Goal: Task Accomplishment & Management: Use online tool/utility

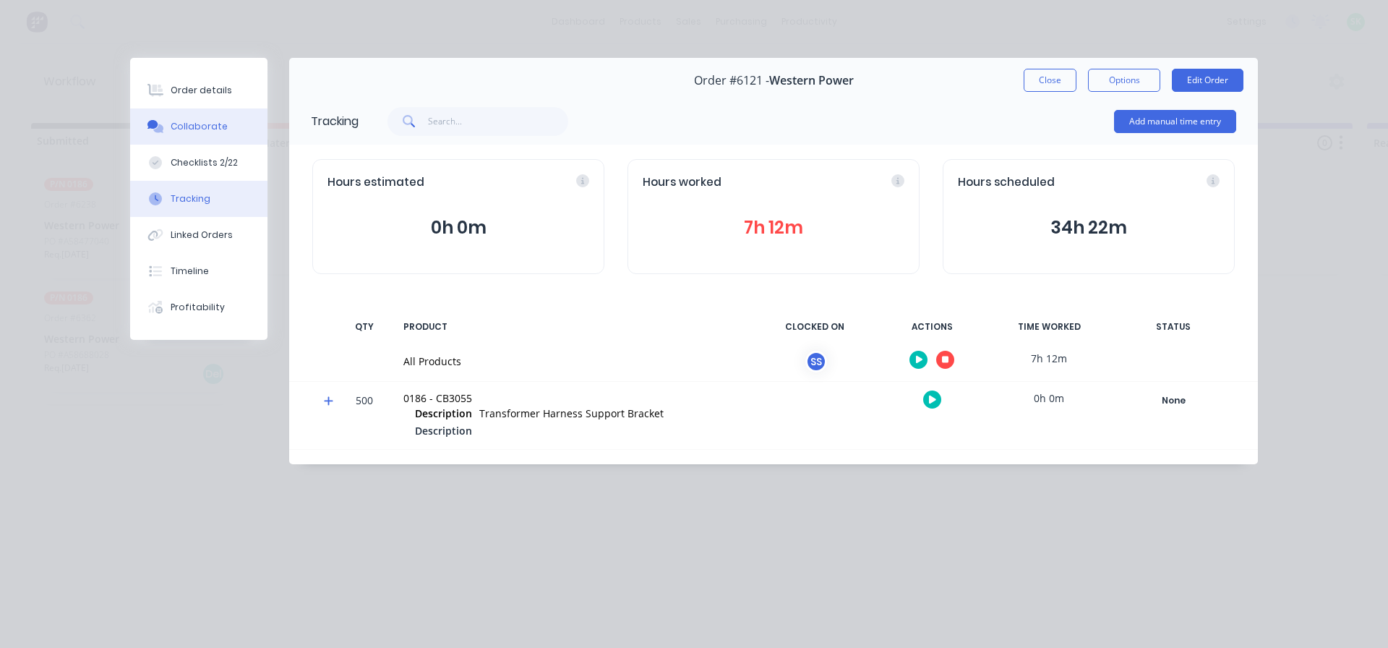
click at [181, 130] on div "Collaborate" at bounding box center [199, 126] width 57 height 13
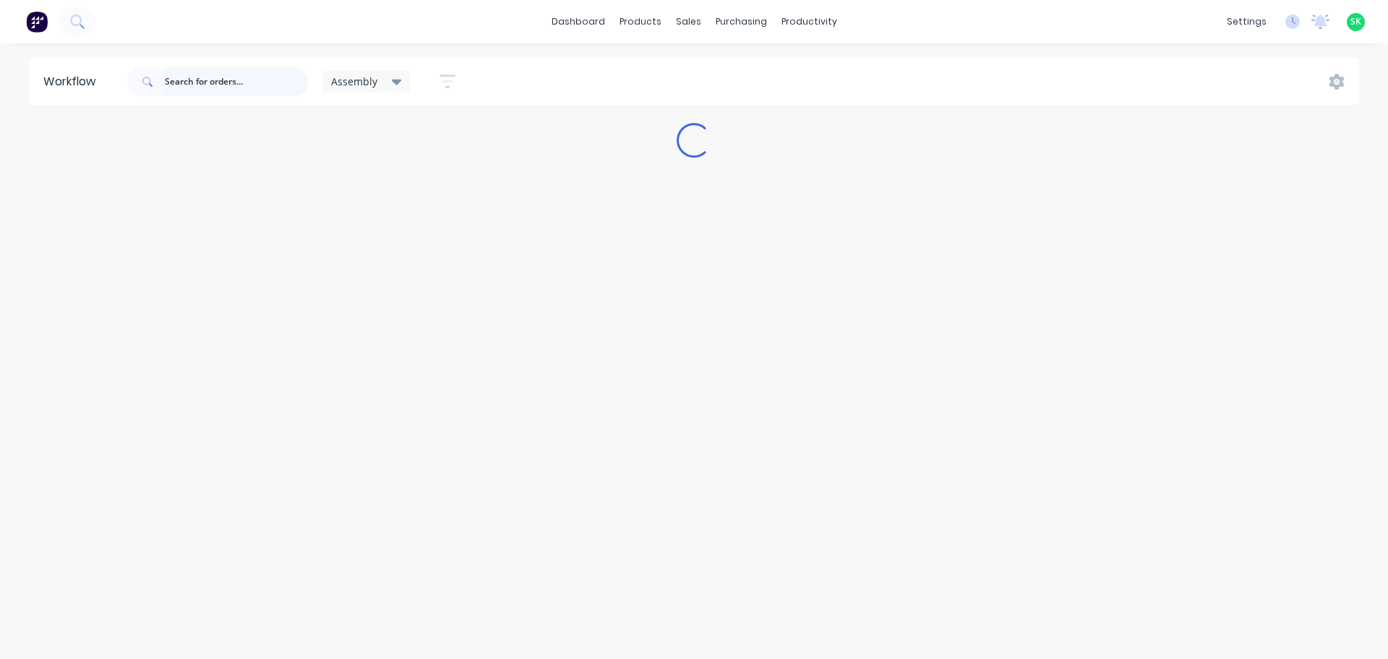
click at [184, 82] on input "text" at bounding box center [236, 81] width 143 height 29
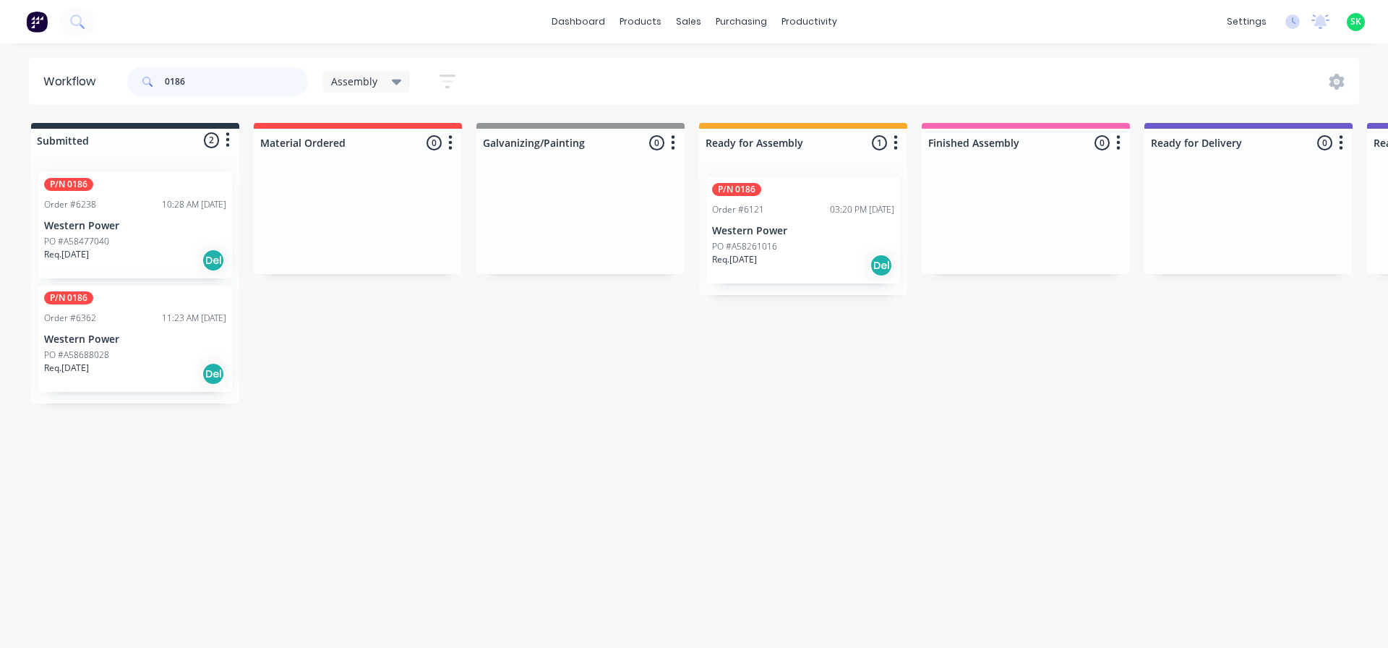
type input "0186"
click at [767, 242] on p "PO #A58261016" at bounding box center [744, 246] width 65 height 13
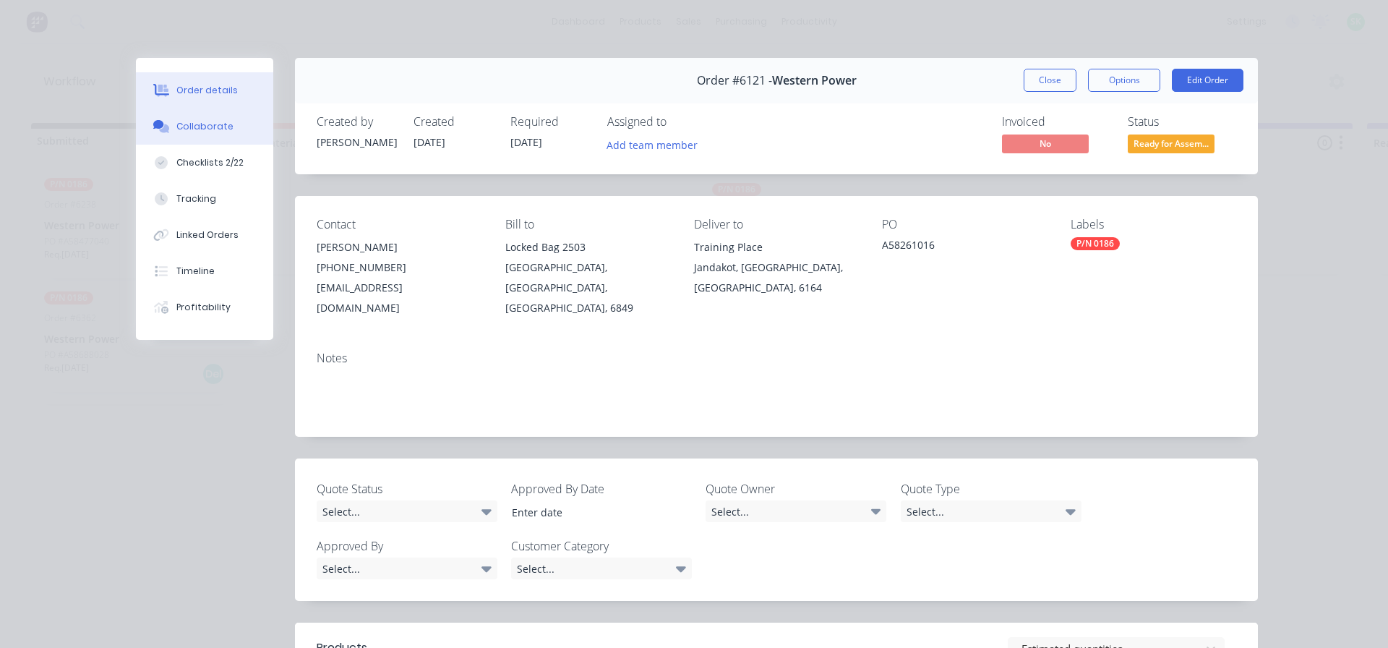
click at [215, 127] on div "Collaborate" at bounding box center [204, 126] width 57 height 13
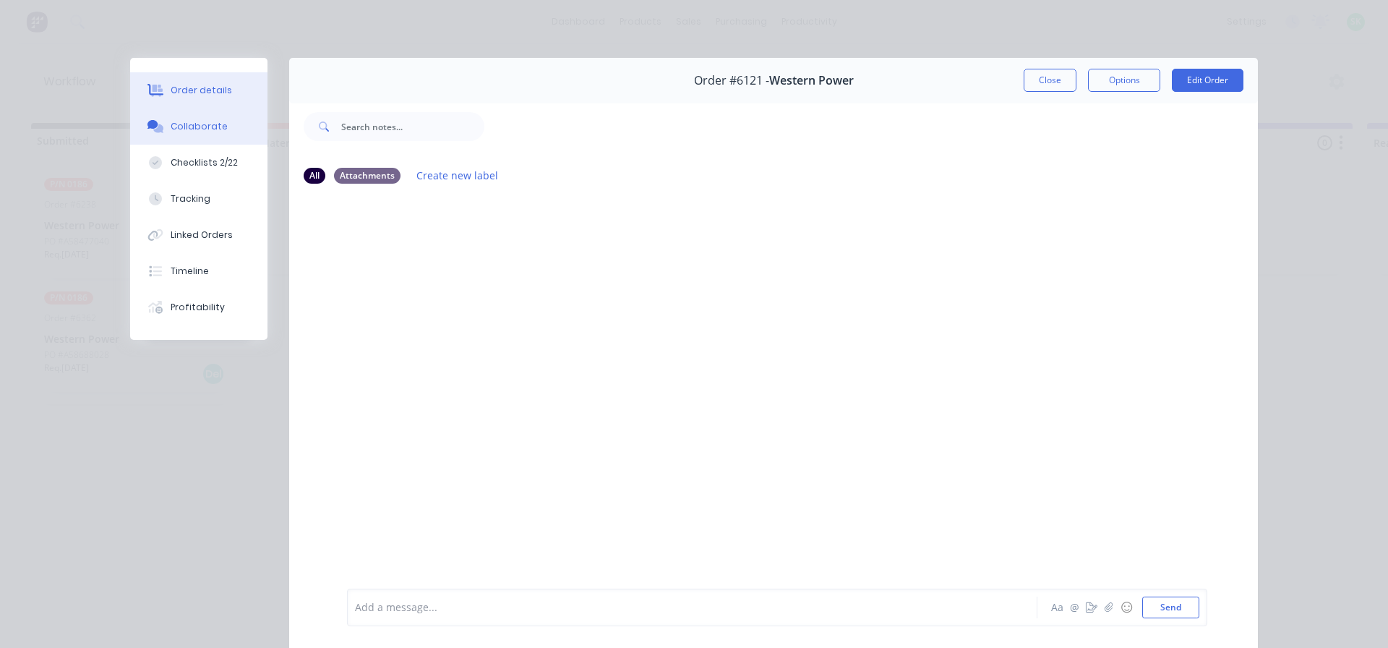
click at [211, 82] on button "Order details" at bounding box center [198, 90] width 137 height 36
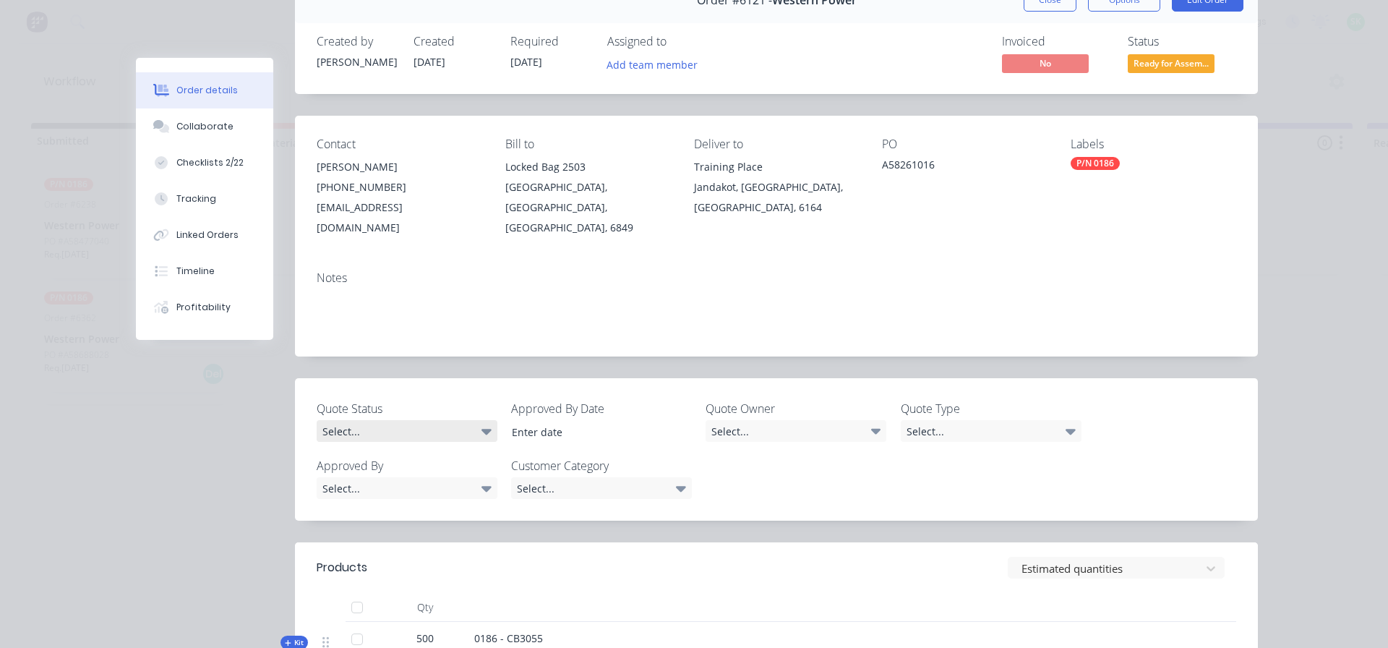
scroll to position [418, 0]
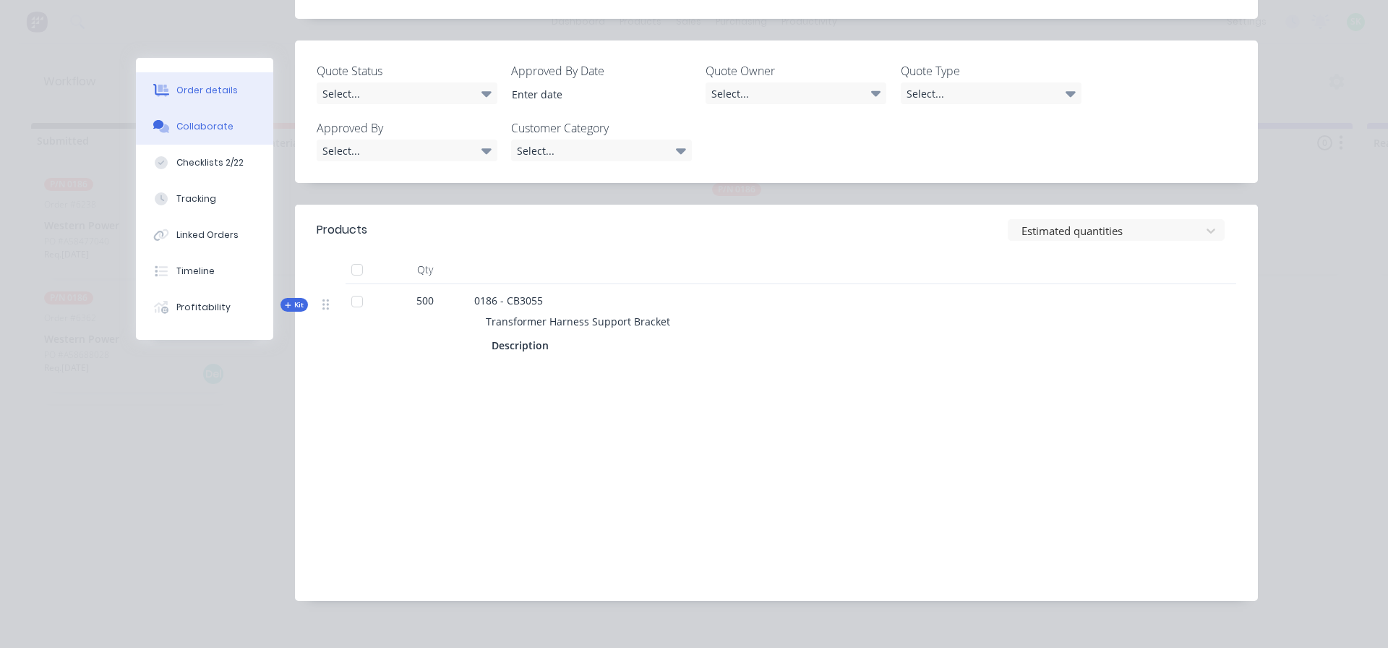
click at [194, 131] on div "Collaborate" at bounding box center [204, 126] width 57 height 13
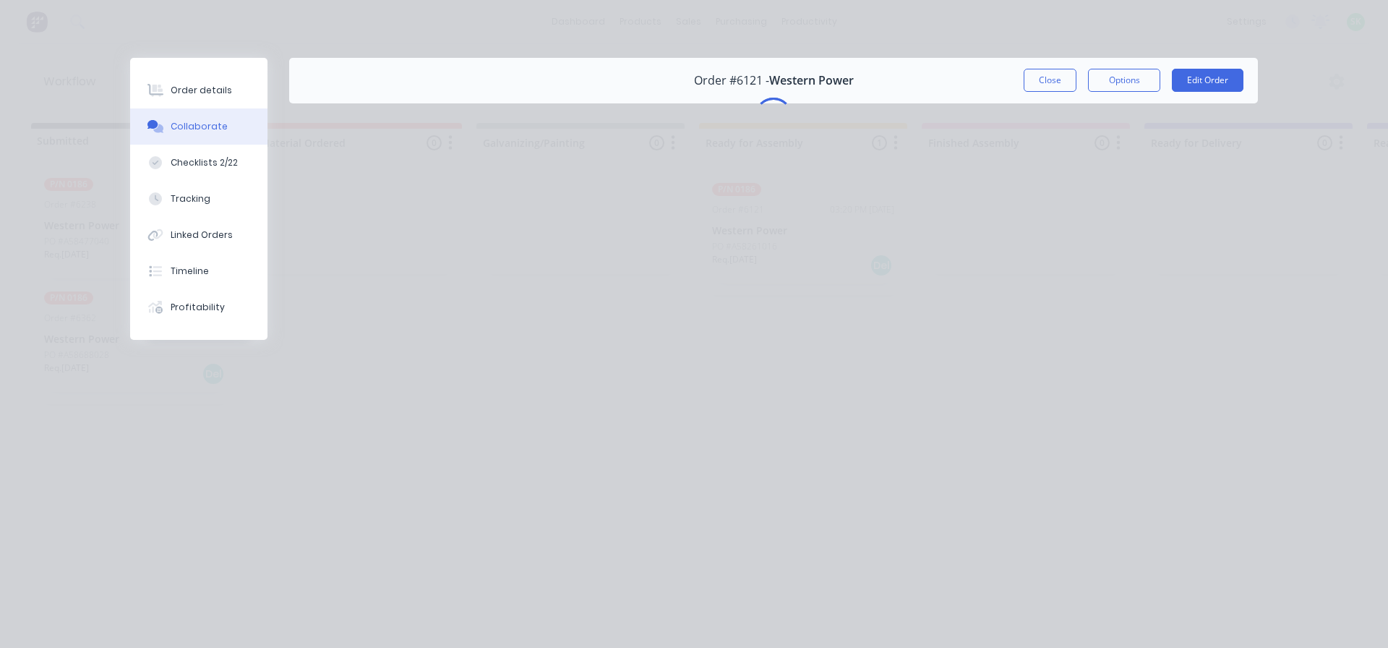
scroll to position [0, 0]
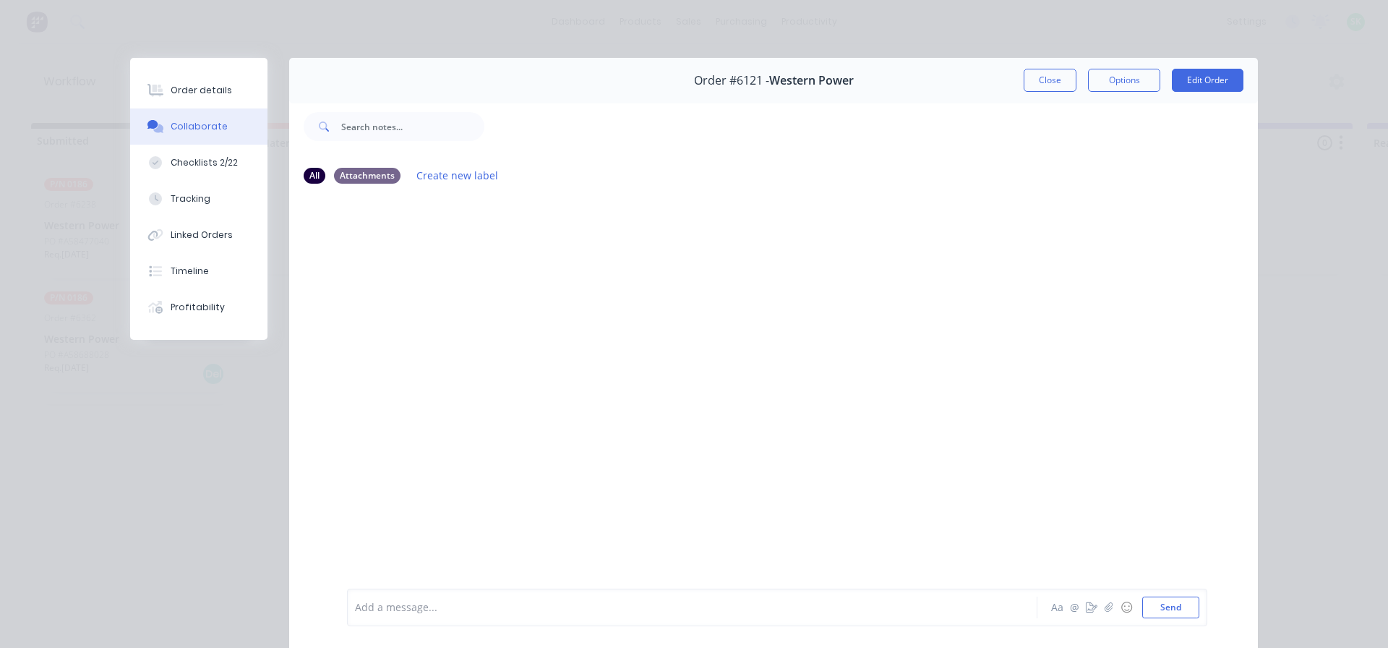
click at [389, 612] on div at bounding box center [672, 607] width 633 height 15
click at [430, 610] on div at bounding box center [672, 607] width 633 height 15
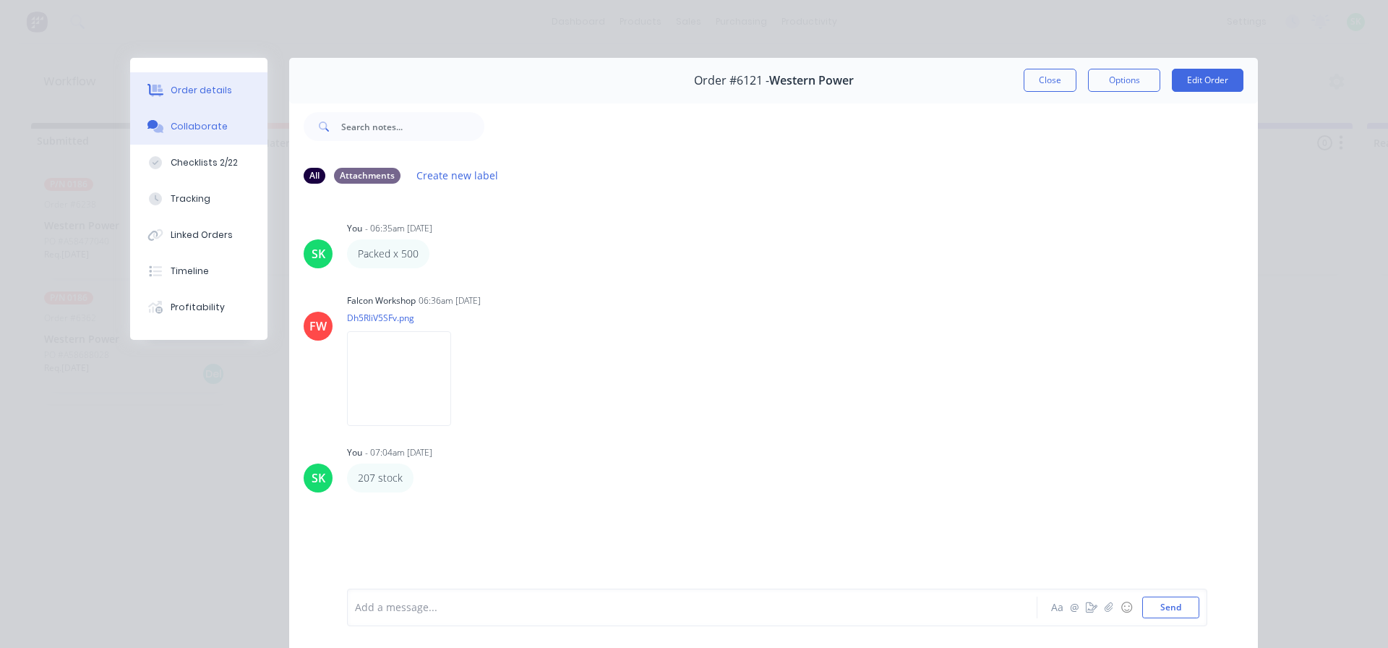
click at [176, 89] on div "Order details" at bounding box center [201, 90] width 61 height 13
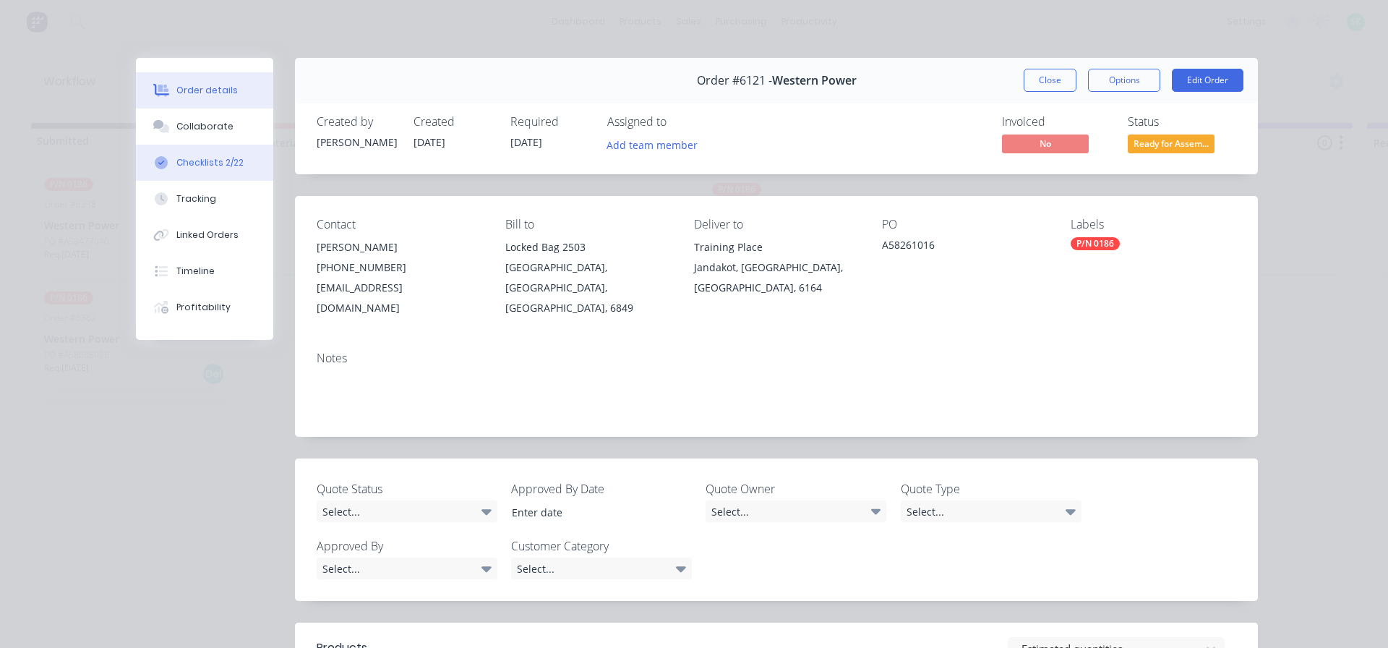
click at [223, 164] on div "Checklists 2/22" at bounding box center [209, 162] width 67 height 13
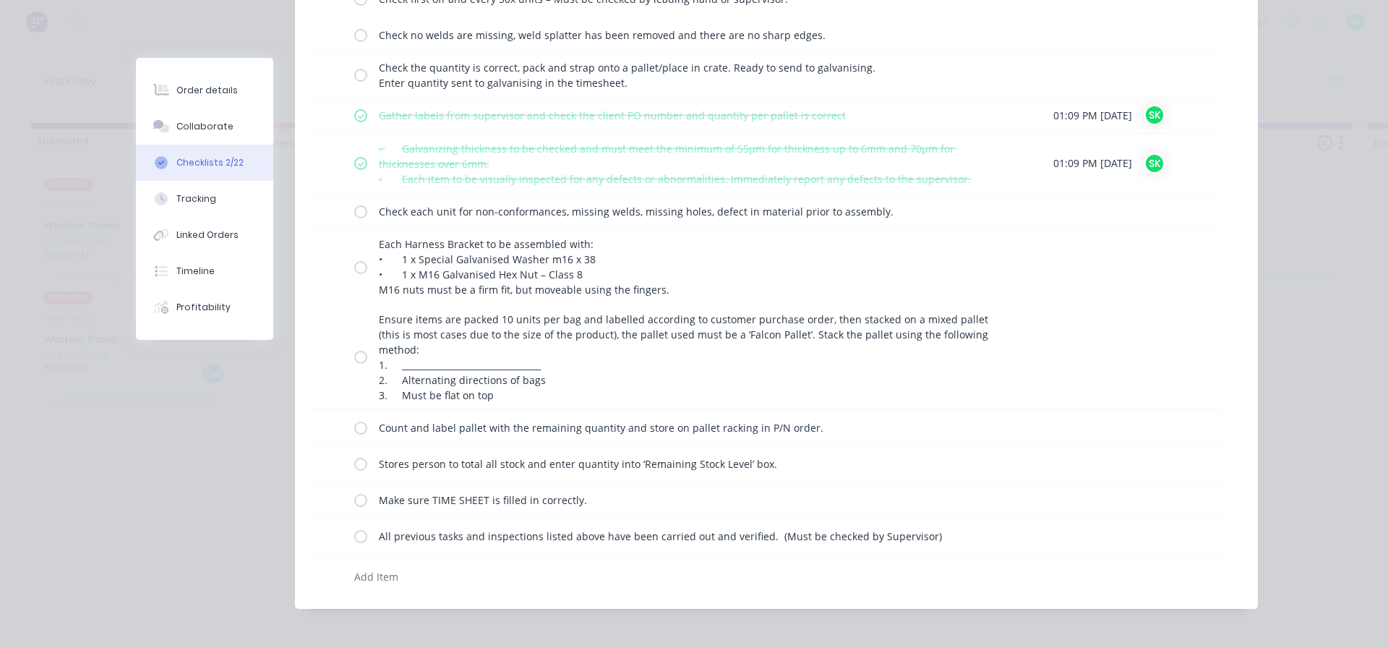
scroll to position [578, 0]
click at [355, 210] on label at bounding box center [360, 209] width 13 height 15
click at [0, 0] on input "checkbox" at bounding box center [0, 0] width 0 height 0
click at [356, 271] on label at bounding box center [360, 264] width 13 height 15
click at [0, 0] on input "checkbox" at bounding box center [0, 0] width 0 height 0
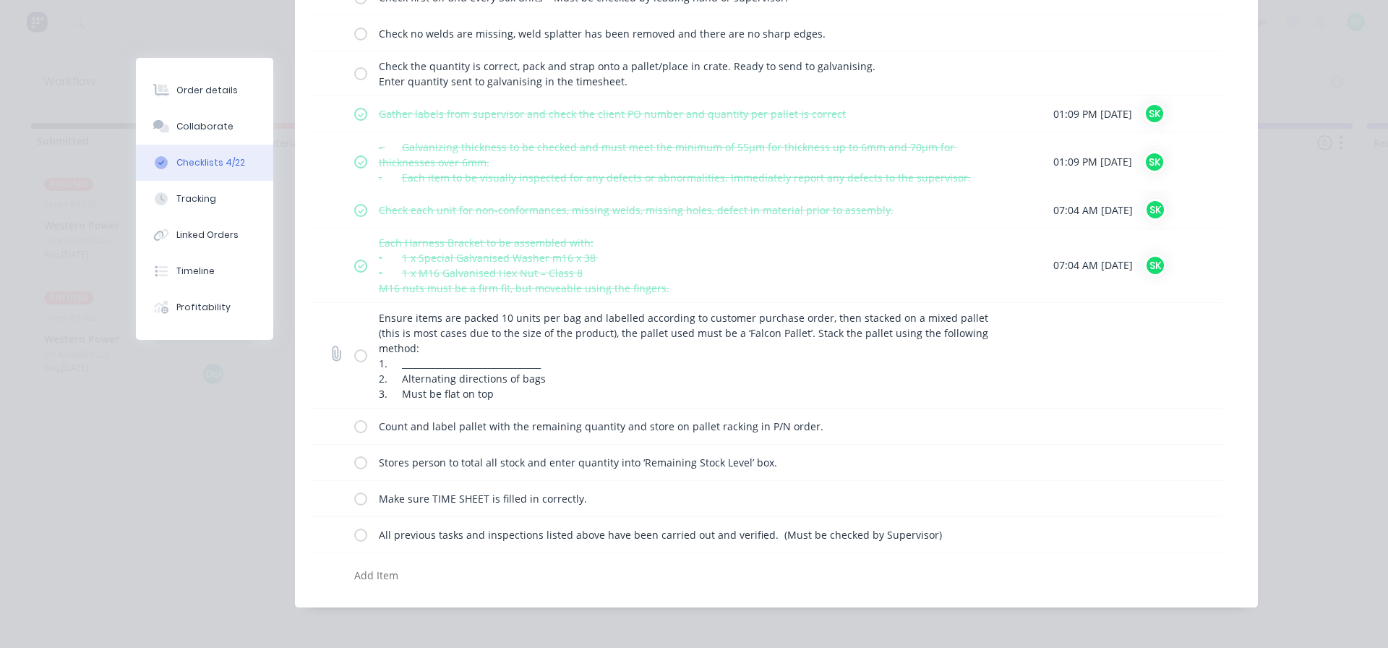
click at [355, 354] on label at bounding box center [360, 355] width 13 height 15
click at [0, 0] on input "checkbox" at bounding box center [0, 0] width 0 height 0
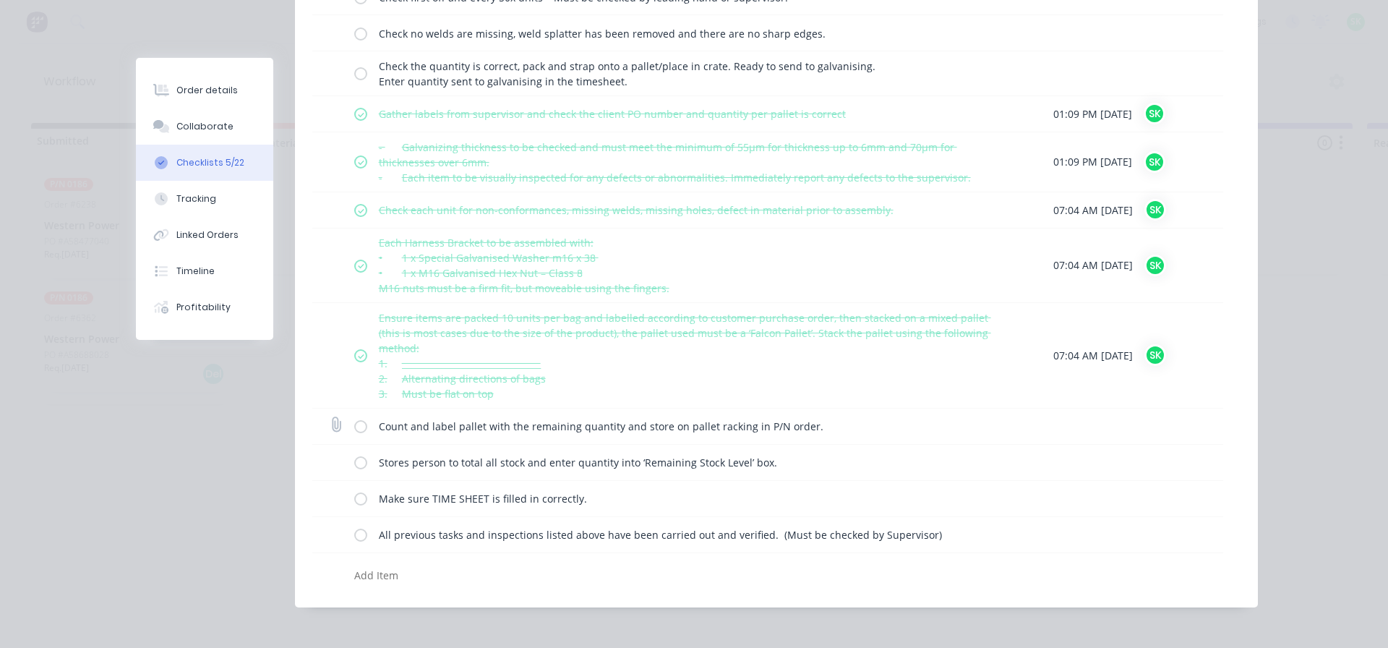
click at [354, 431] on label at bounding box center [360, 426] width 13 height 15
click at [0, 0] on input "checkbox" at bounding box center [0, 0] width 0 height 0
click at [354, 461] on label at bounding box center [360, 462] width 13 height 15
click at [0, 0] on input "checkbox" at bounding box center [0, 0] width 0 height 0
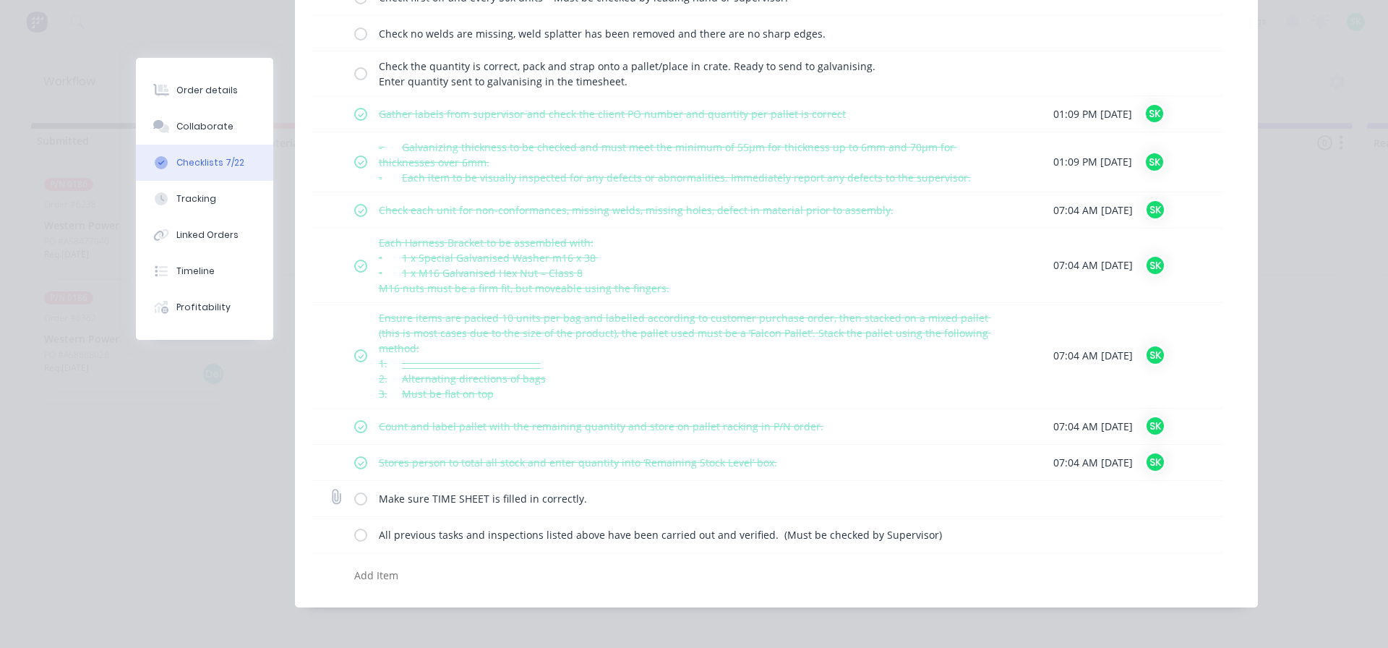
click at [359, 497] on label at bounding box center [360, 498] width 13 height 15
click at [0, 0] on input "checkbox" at bounding box center [0, 0] width 0 height 0
click at [359, 531] on label at bounding box center [360, 534] width 13 height 15
click at [0, 0] on input "checkbox" at bounding box center [0, 0] width 0 height 0
type textarea "x"
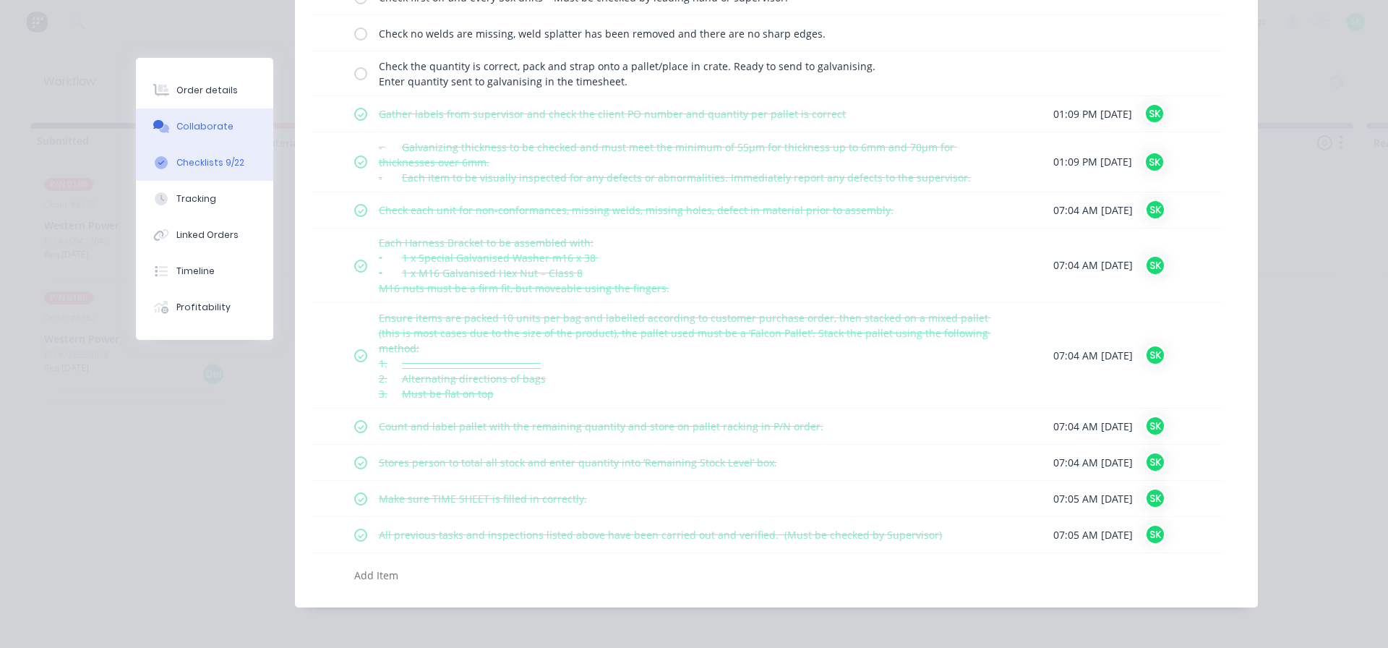
click at [213, 125] on div "Collaborate" at bounding box center [204, 126] width 57 height 13
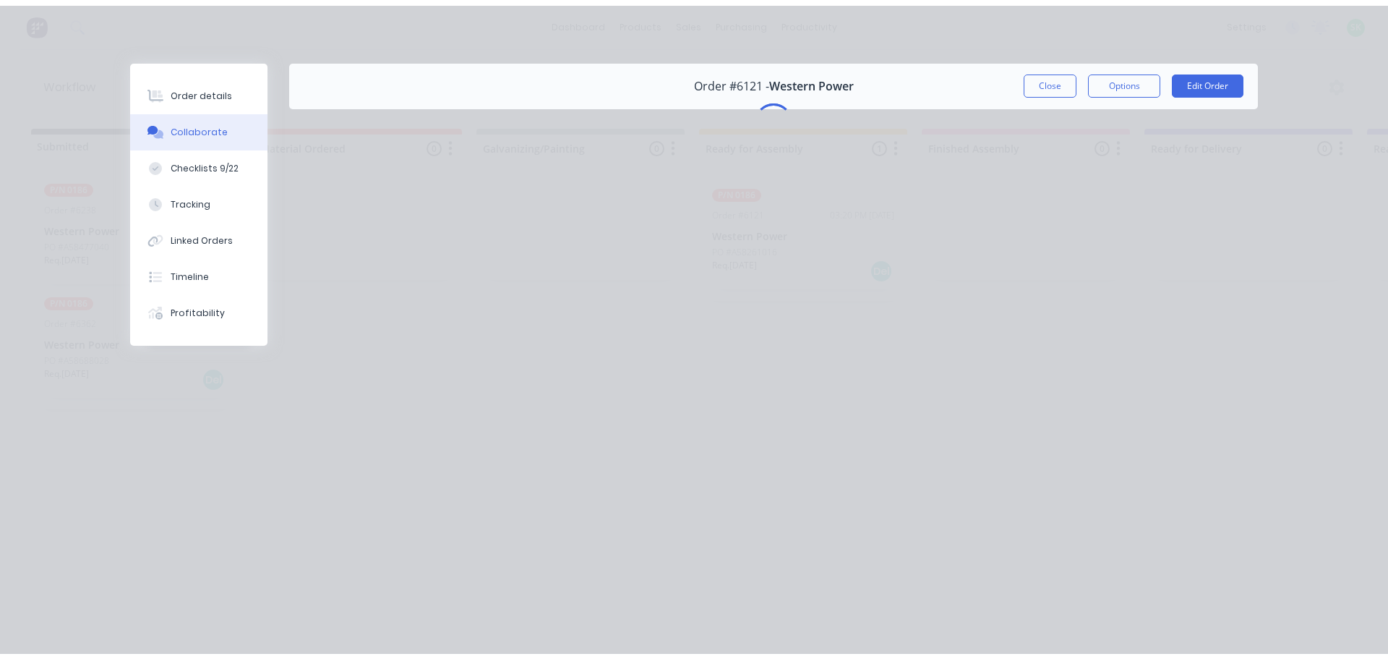
scroll to position [0, 0]
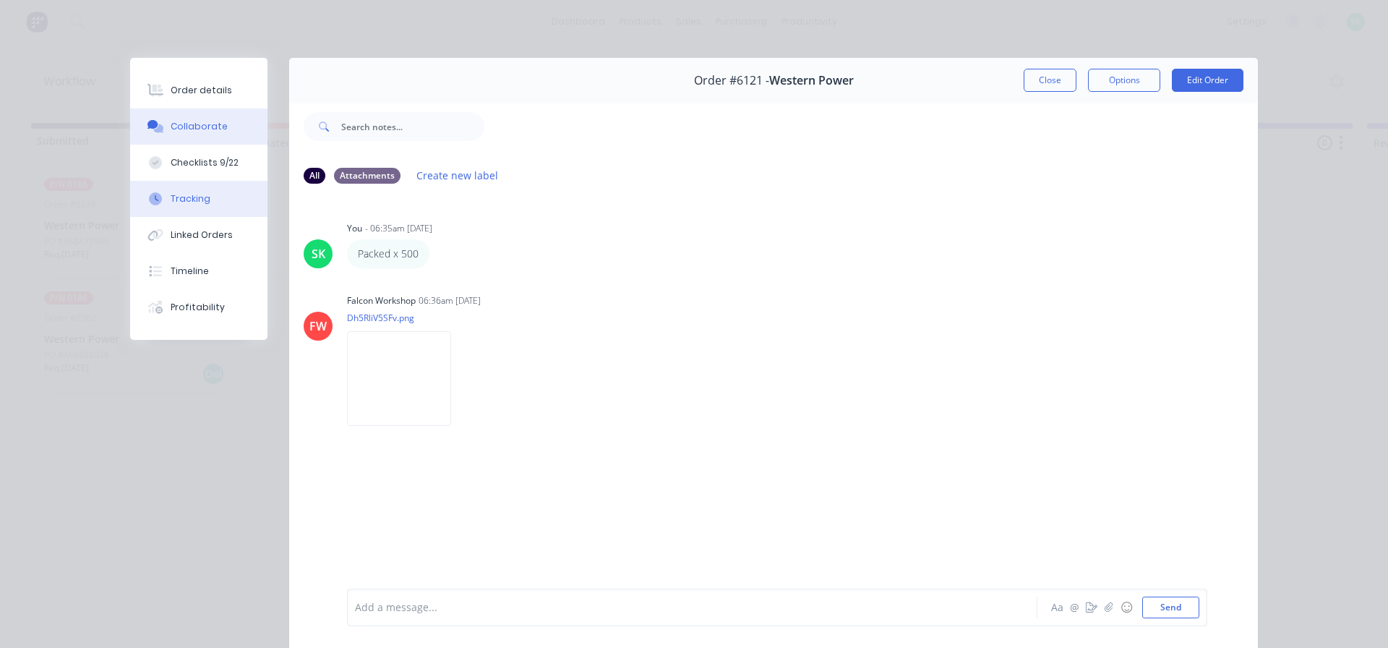
click at [201, 202] on div "Tracking" at bounding box center [191, 198] width 40 height 13
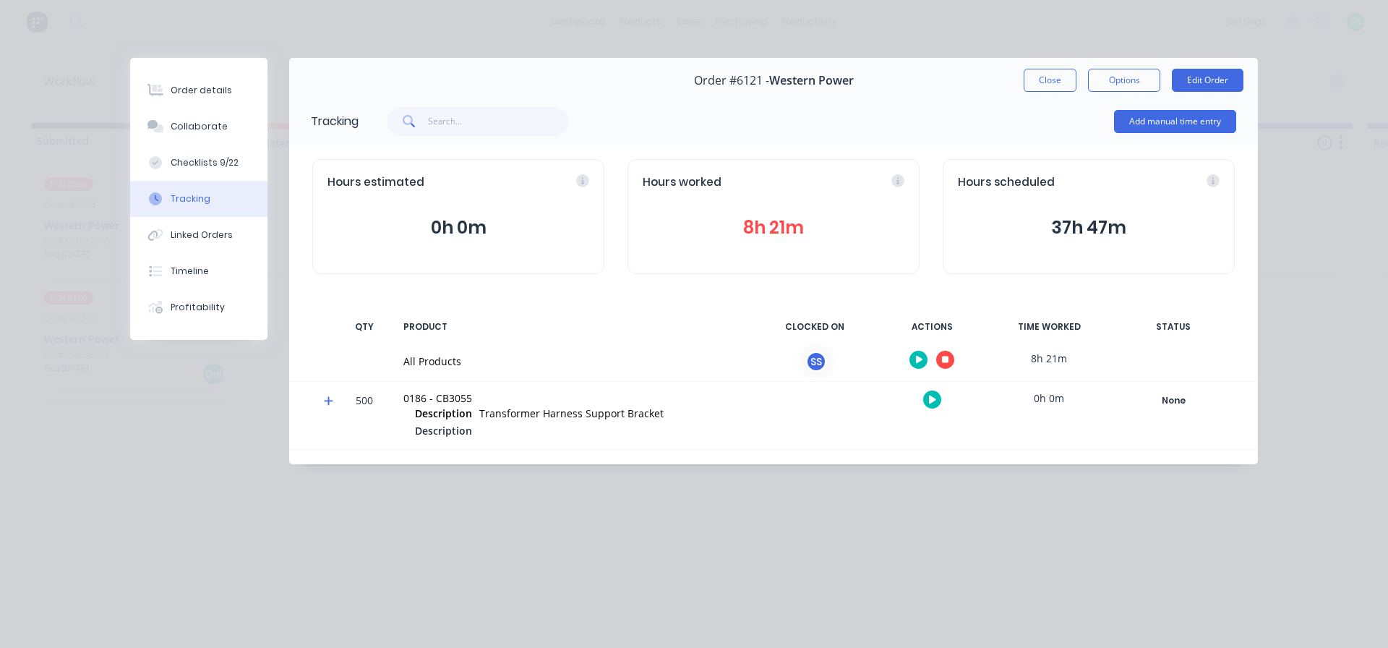
click at [940, 357] on button "button" at bounding box center [945, 360] width 18 height 18
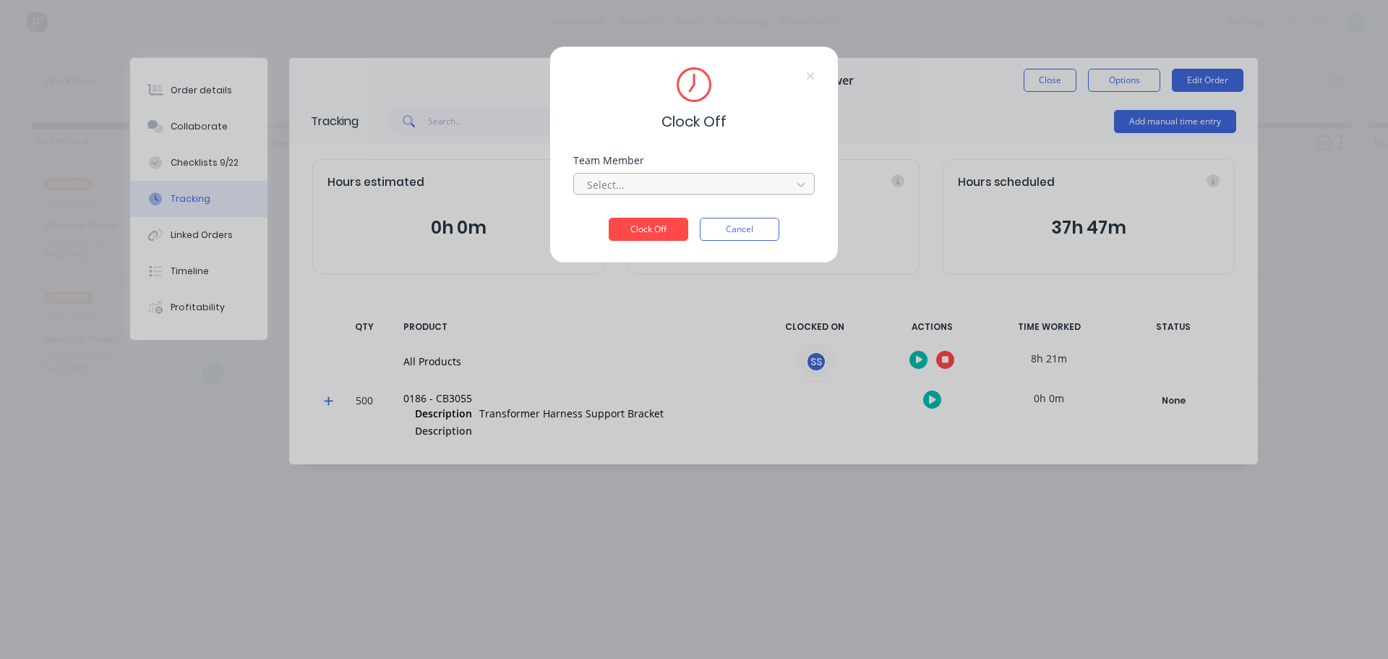
click at [711, 191] on div at bounding box center [685, 185] width 198 height 18
click at [633, 212] on div "Stuart Simm" at bounding box center [693, 216] width 241 height 27
click at [642, 239] on button "Clock Off" at bounding box center [649, 229] width 80 height 23
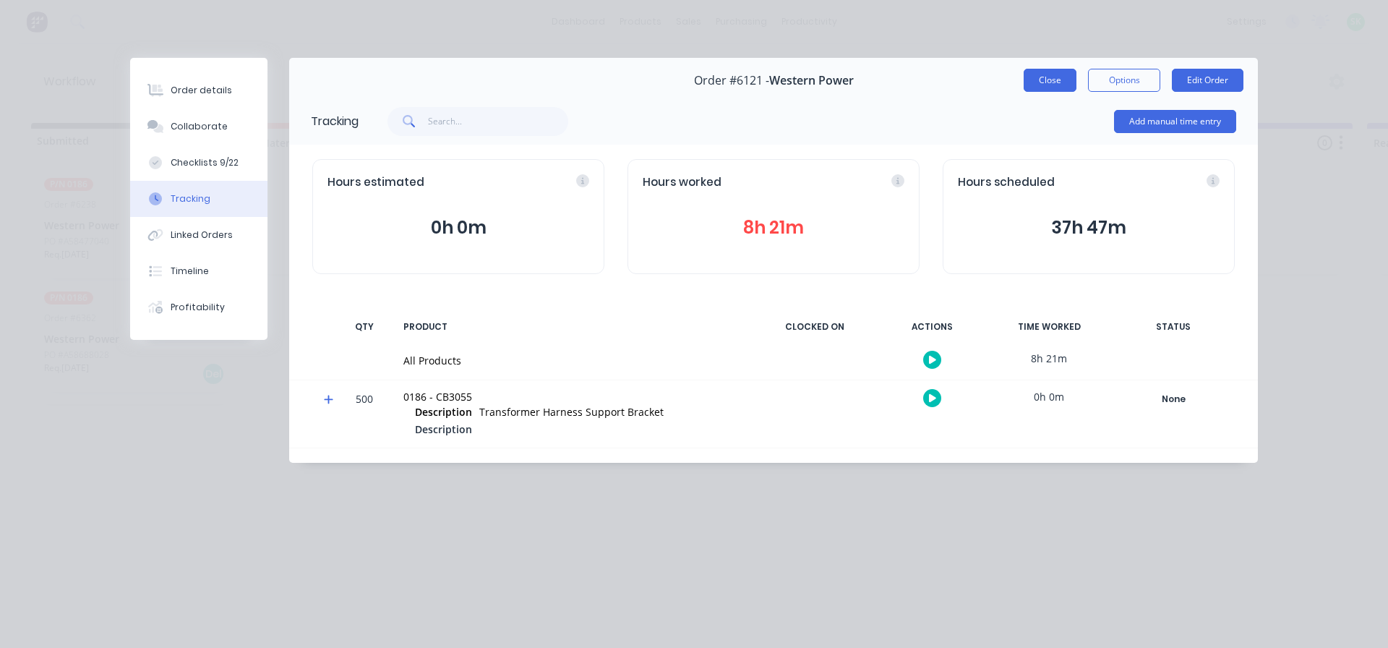
click at [1033, 83] on button "Close" at bounding box center [1050, 80] width 53 height 23
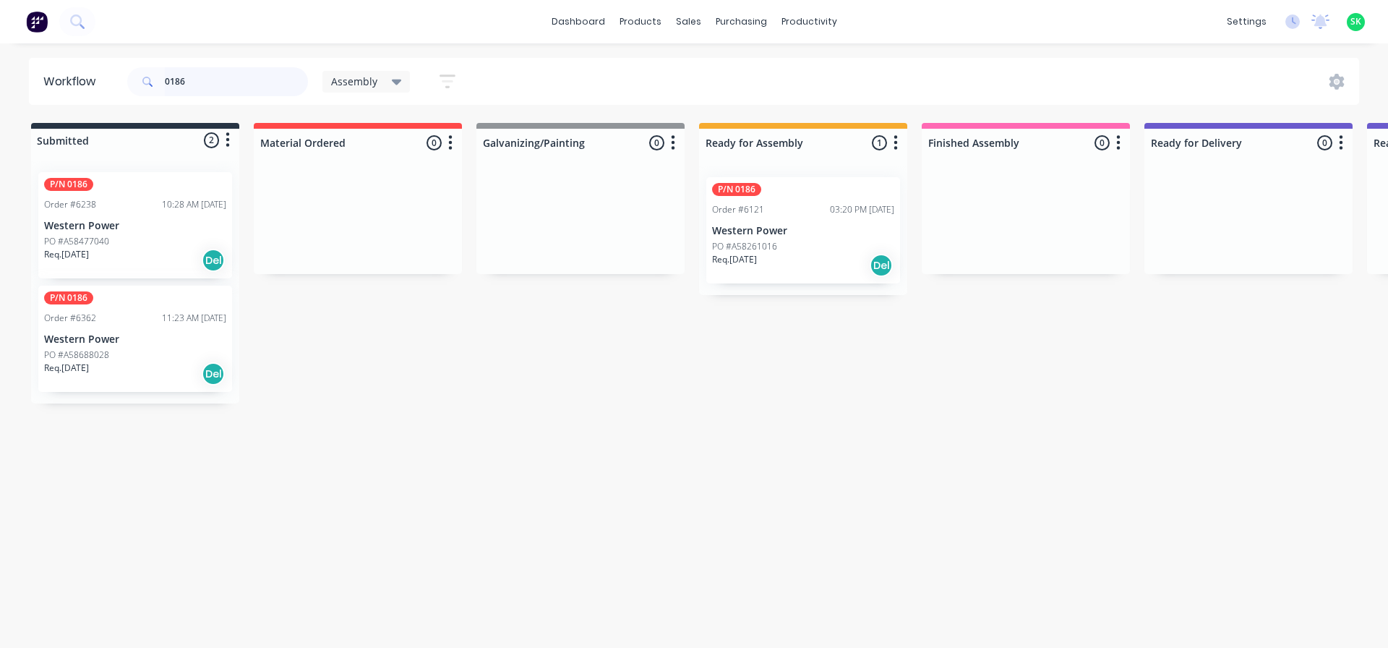
drag, startPoint x: 189, startPoint y: 77, endPoint x: 174, endPoint y: 82, distance: 15.3
click at [174, 82] on input "0186" at bounding box center [236, 81] width 143 height 29
type input "0161"
click at [792, 237] on div "P/N 0161 Order #6184 07:00 AM 08/08/25 Western Power PO #A58325001 Req. 22/10/2…" at bounding box center [803, 230] width 194 height 106
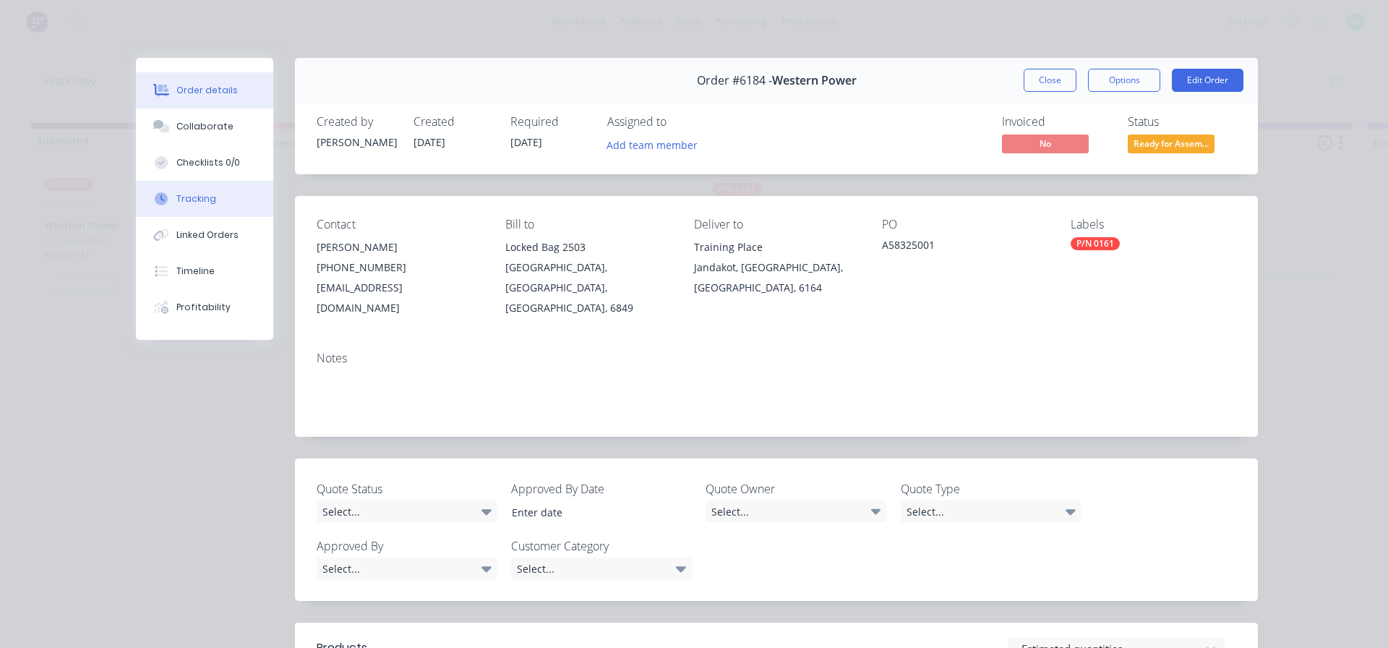
click at [187, 199] on div "Tracking" at bounding box center [196, 198] width 40 height 13
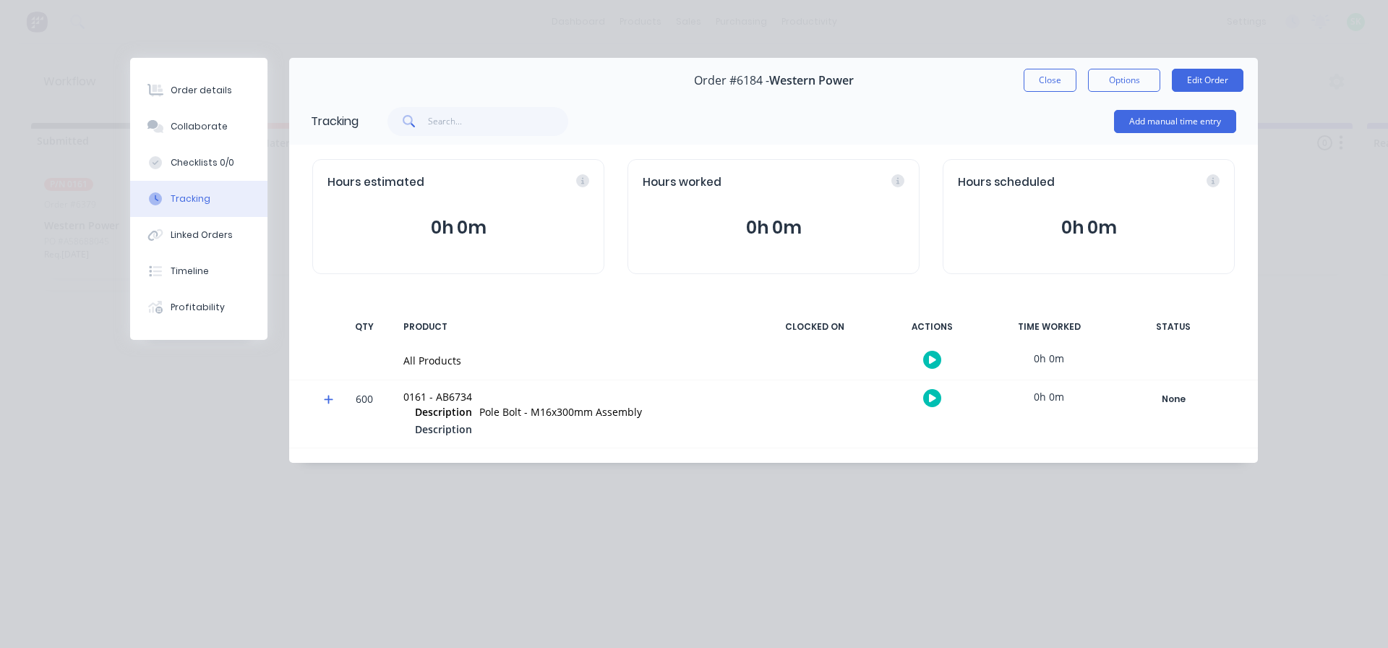
click at [933, 359] on icon "button" at bounding box center [932, 360] width 7 height 8
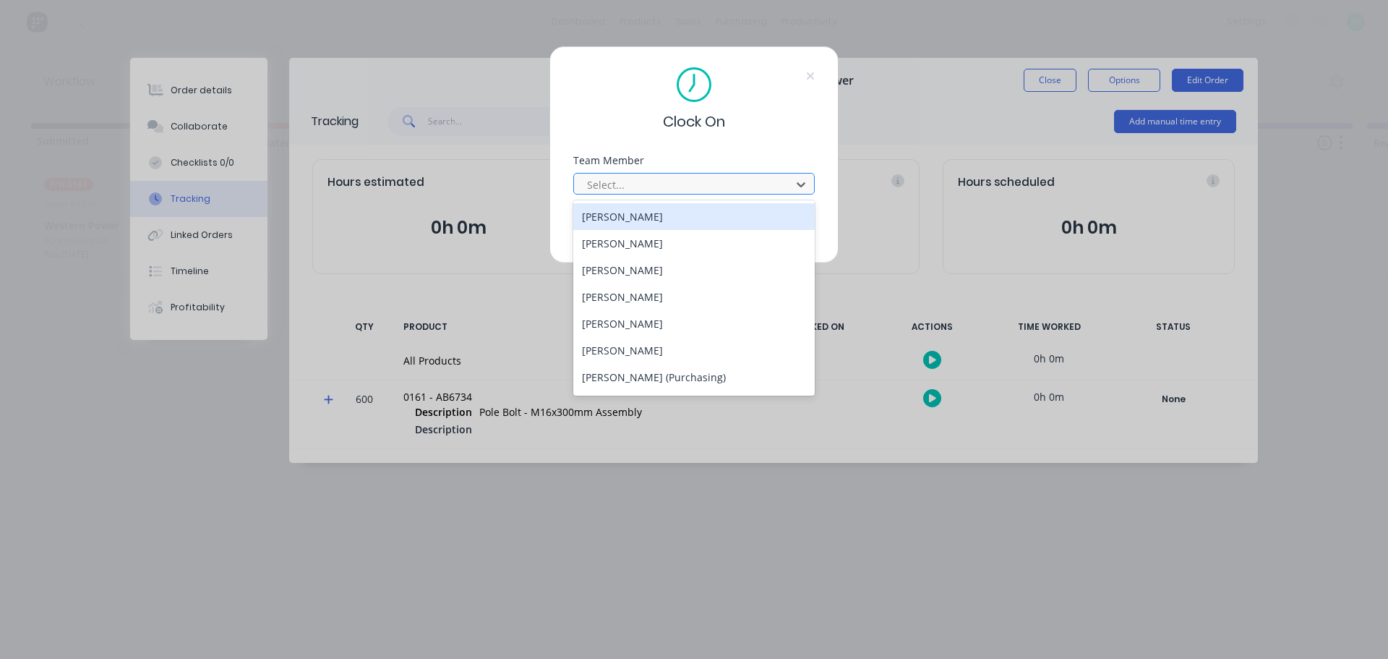
click at [781, 183] on div at bounding box center [685, 185] width 198 height 18
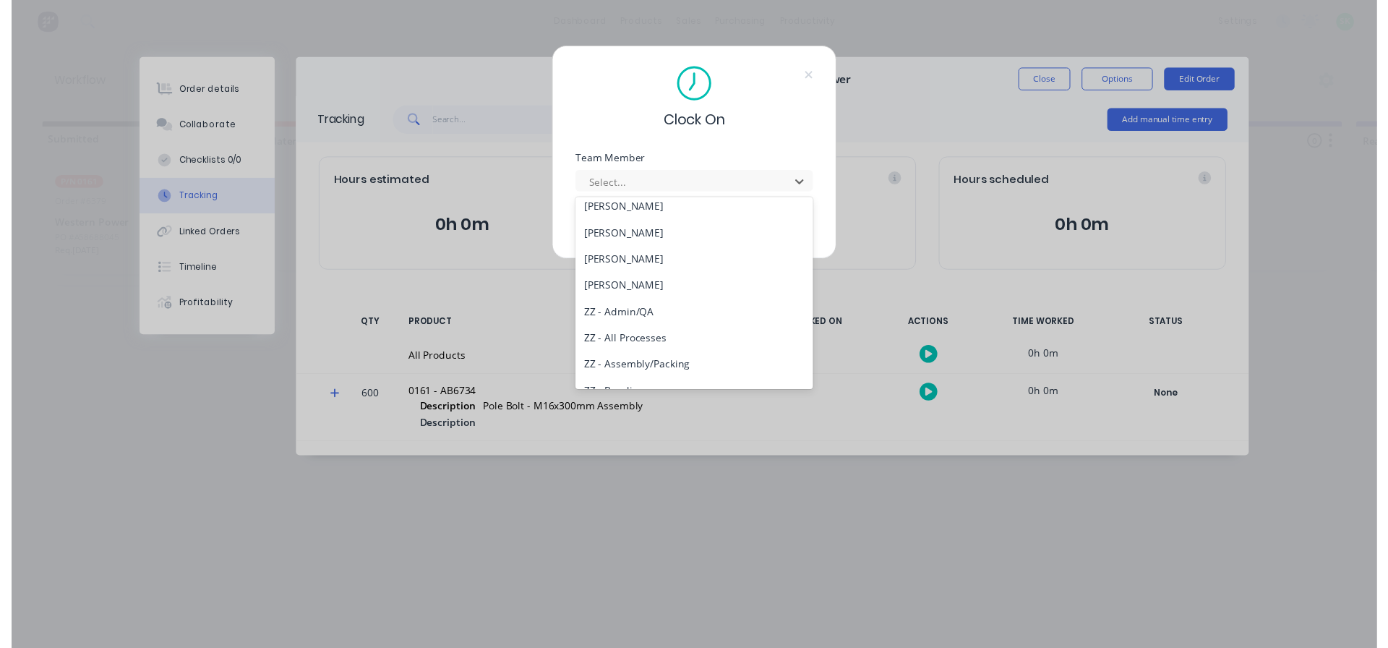
scroll to position [651, 0]
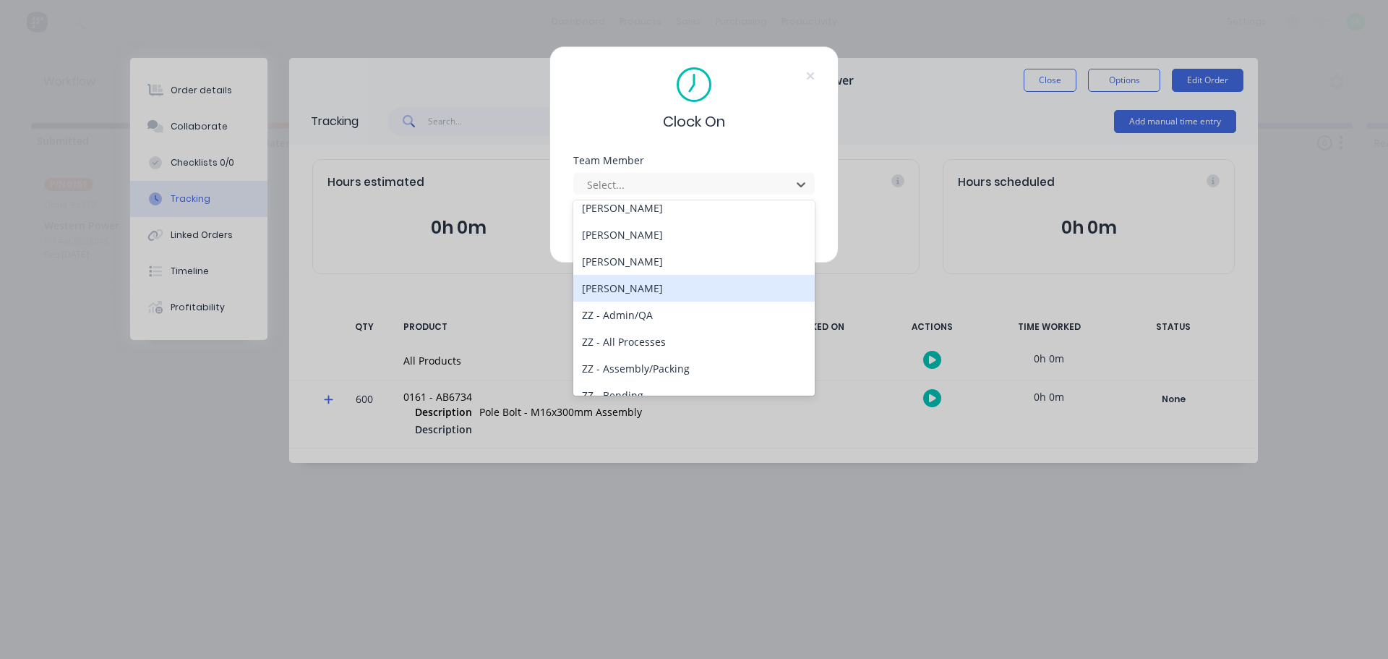
click at [671, 283] on div "Stuart Simm" at bounding box center [693, 288] width 241 height 27
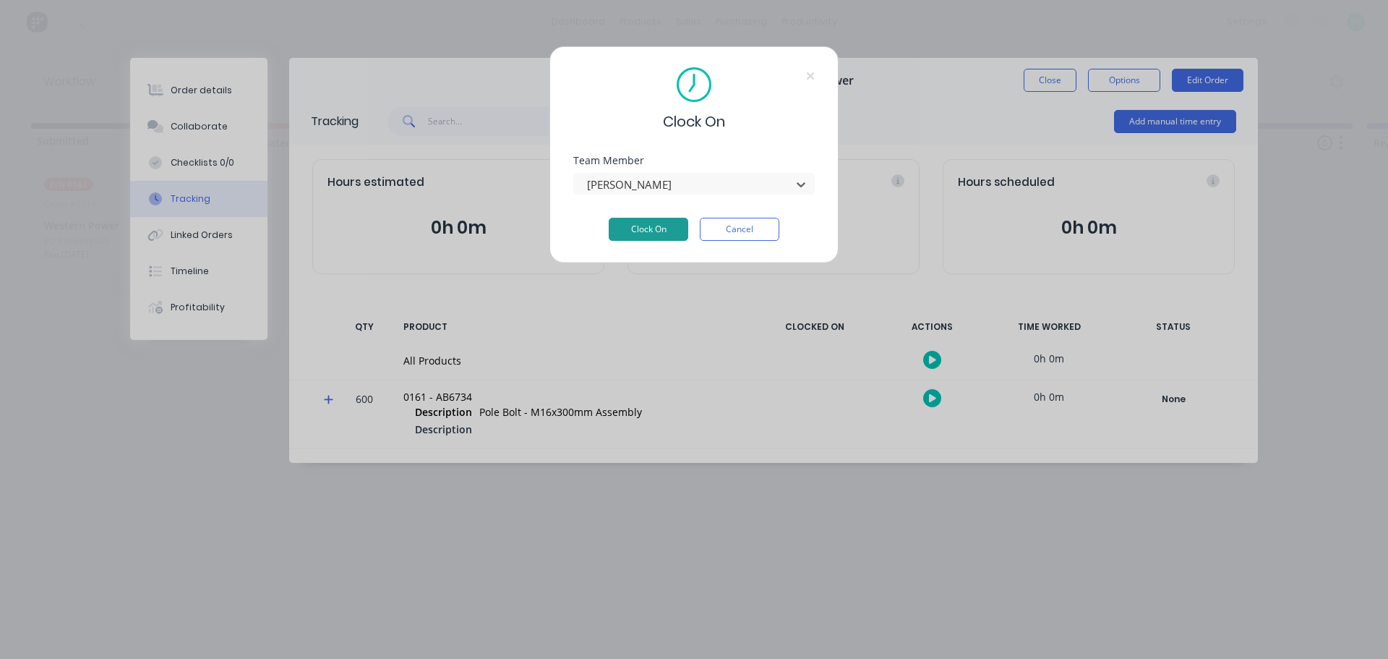
click at [672, 230] on button "Clock On" at bounding box center [649, 229] width 80 height 23
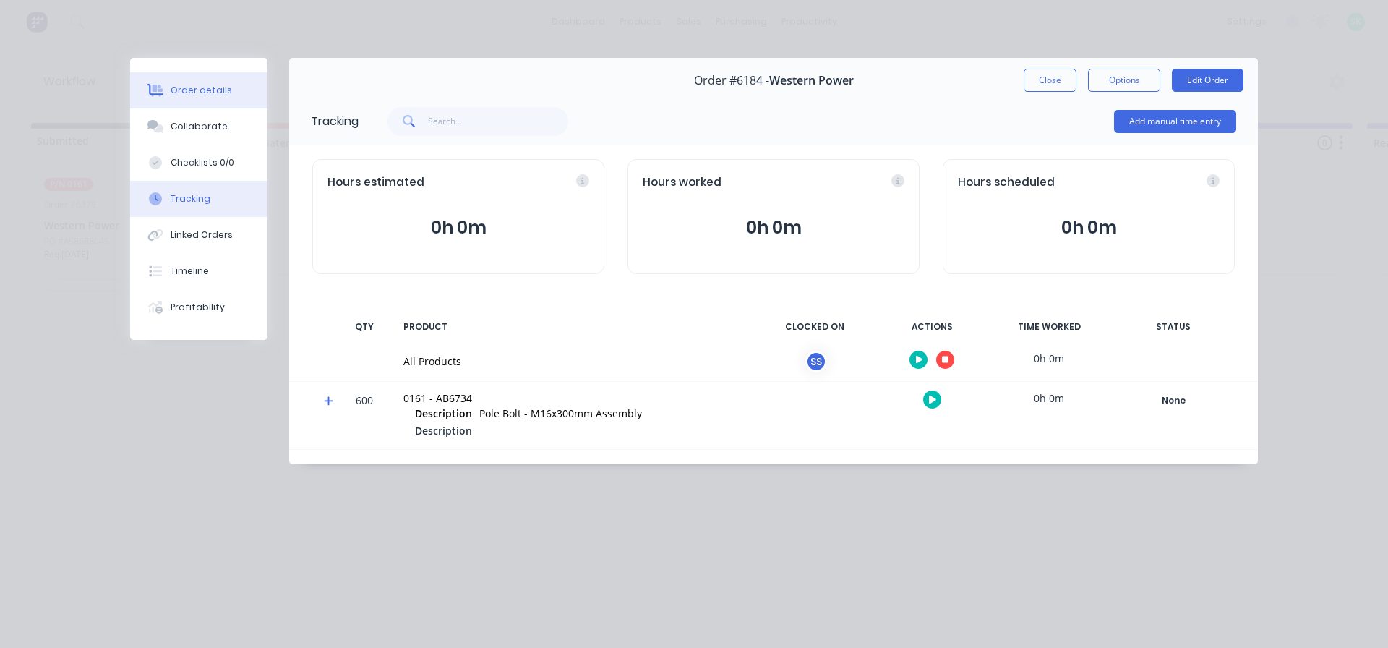
click at [188, 83] on button "Order details" at bounding box center [198, 90] width 137 height 36
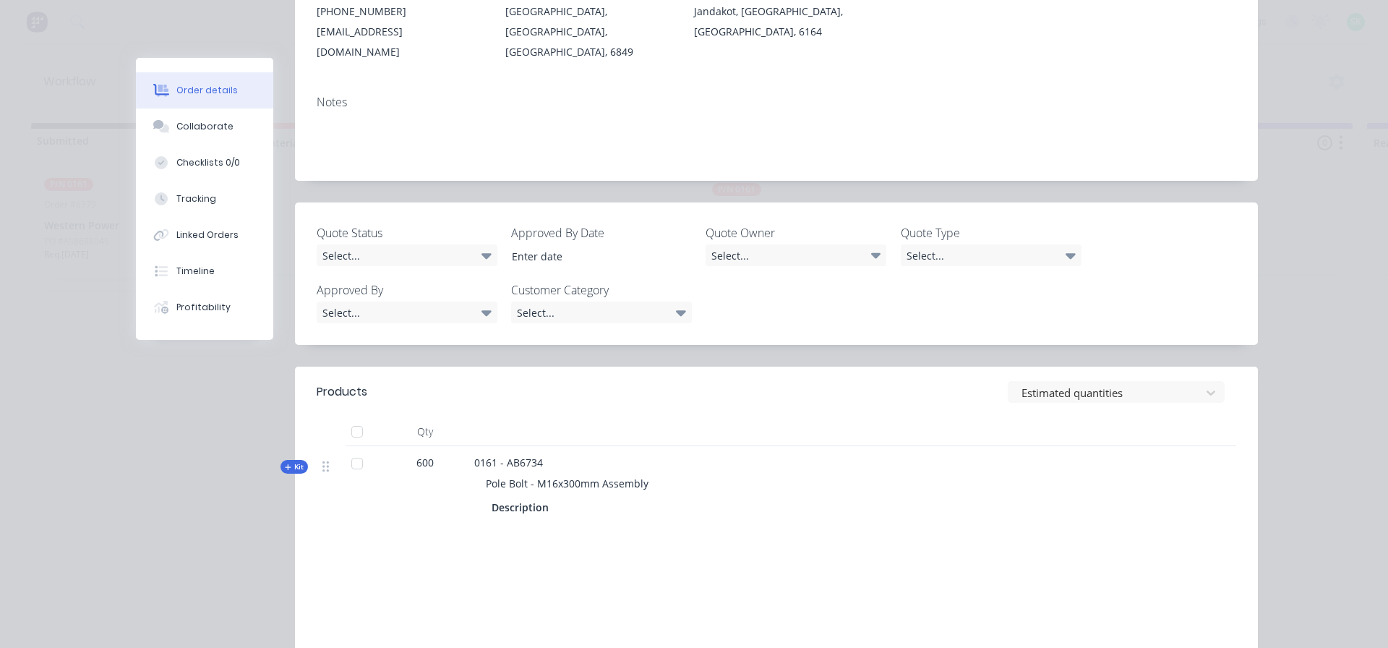
scroll to position [289, 0]
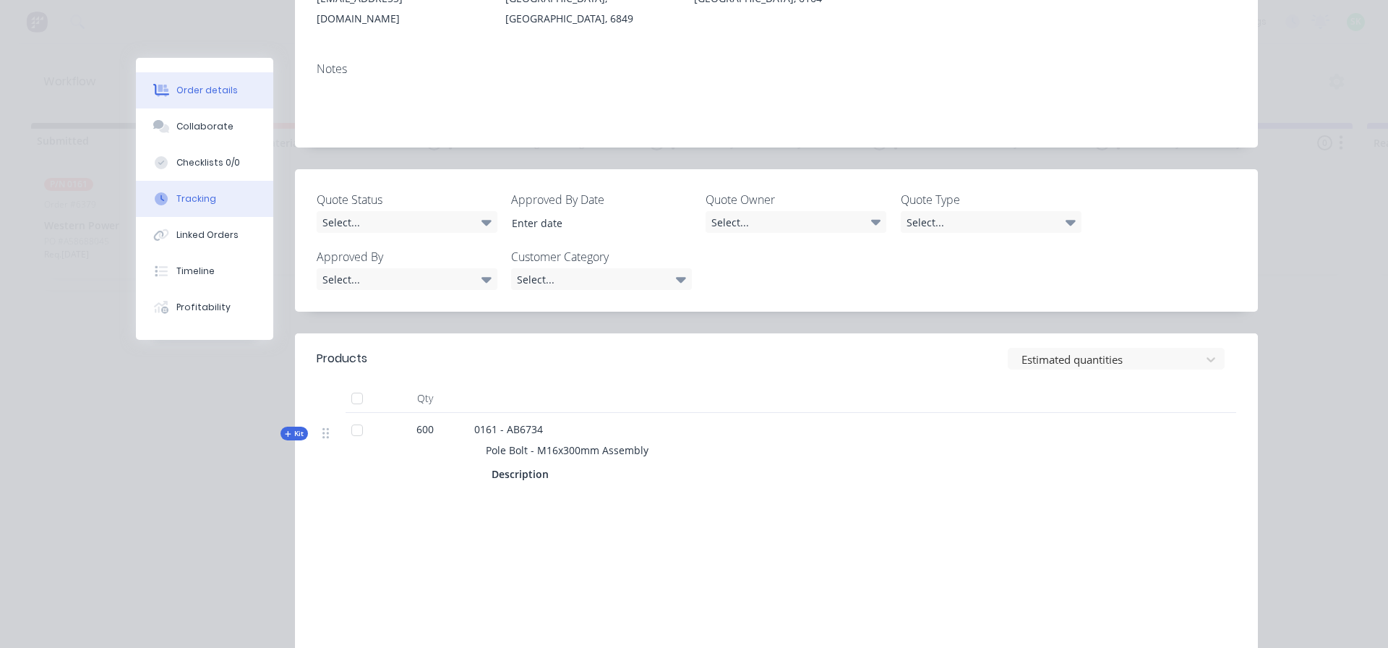
click at [192, 201] on div "Tracking" at bounding box center [196, 198] width 40 height 13
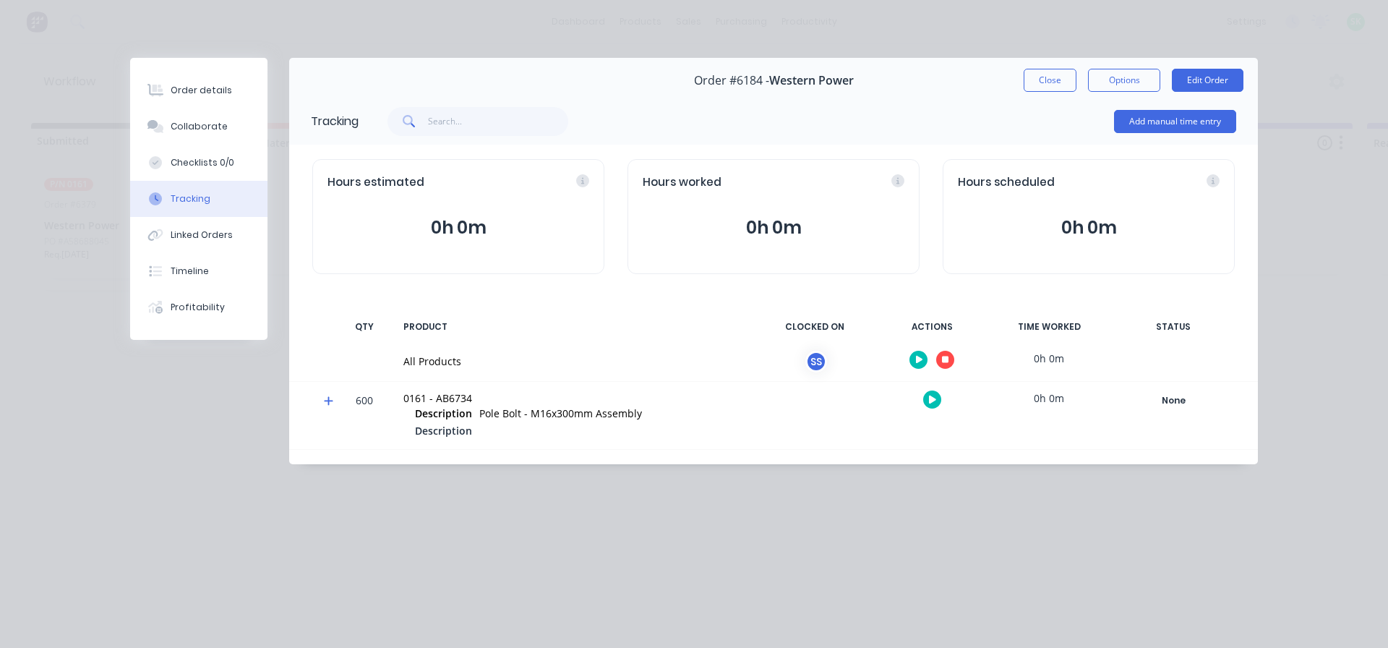
scroll to position [0, 0]
